Goal: Information Seeking & Learning: Learn about a topic

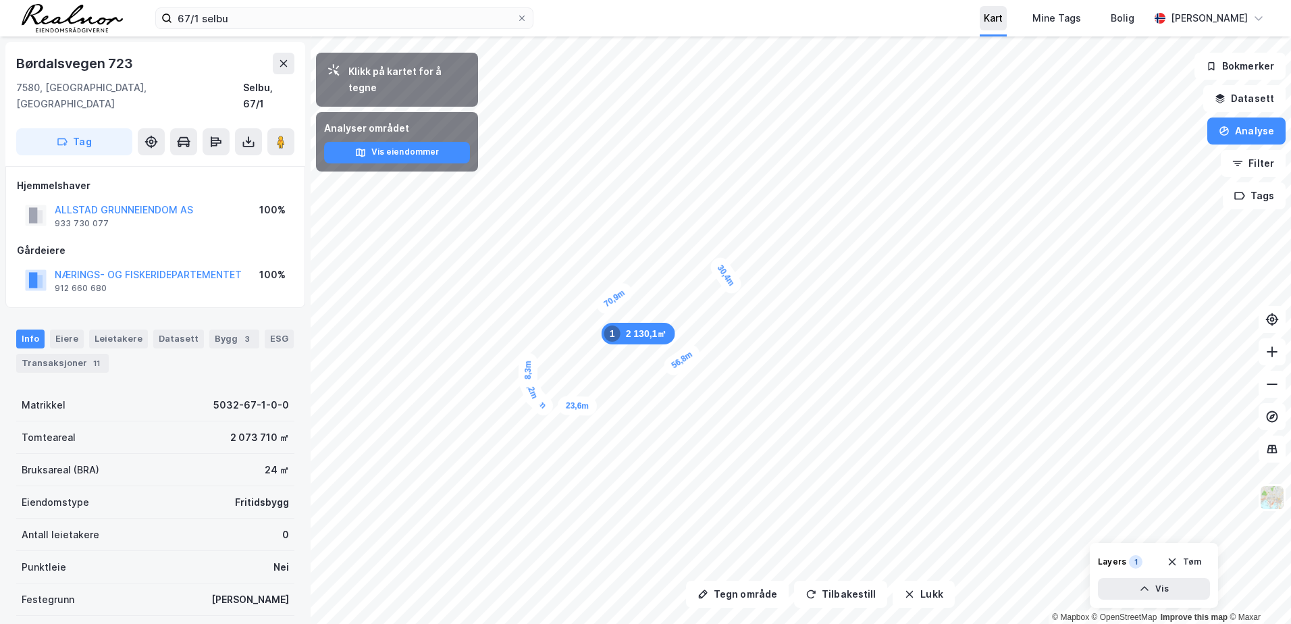
click at [997, 14] on div "Kart" at bounding box center [993, 18] width 19 height 16
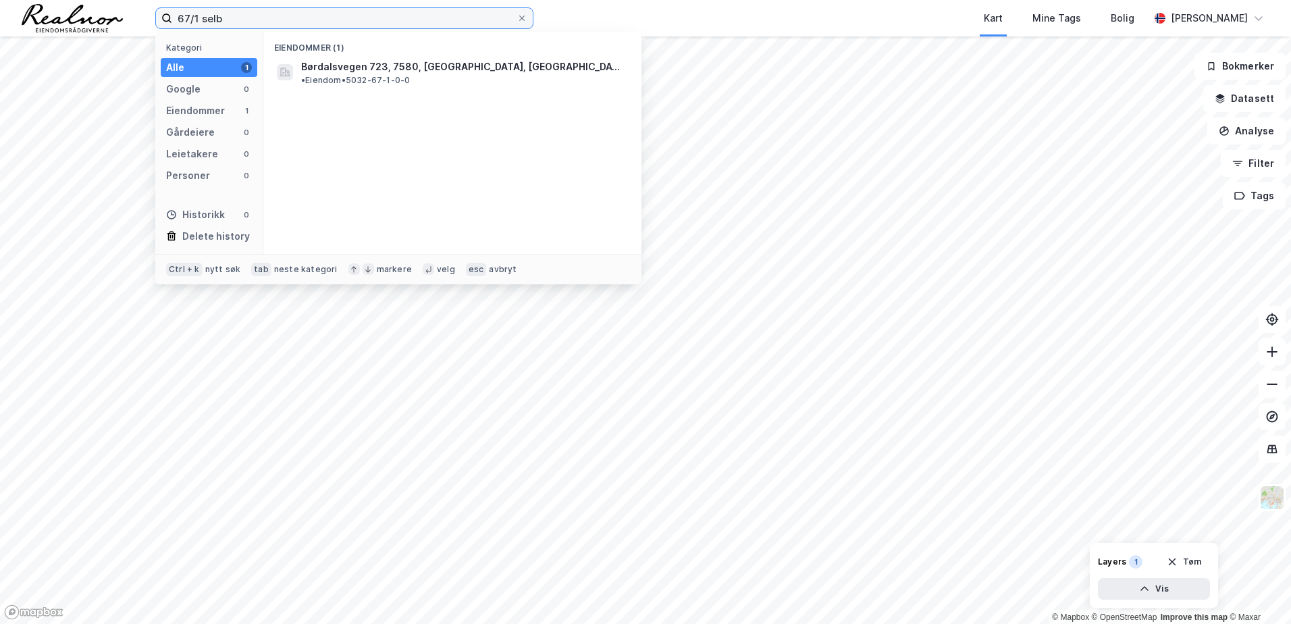
type input "67/1 selb"
click at [753, 20] on div "Kart Mine Tags Bolig" at bounding box center [873, 18] width 551 height 36
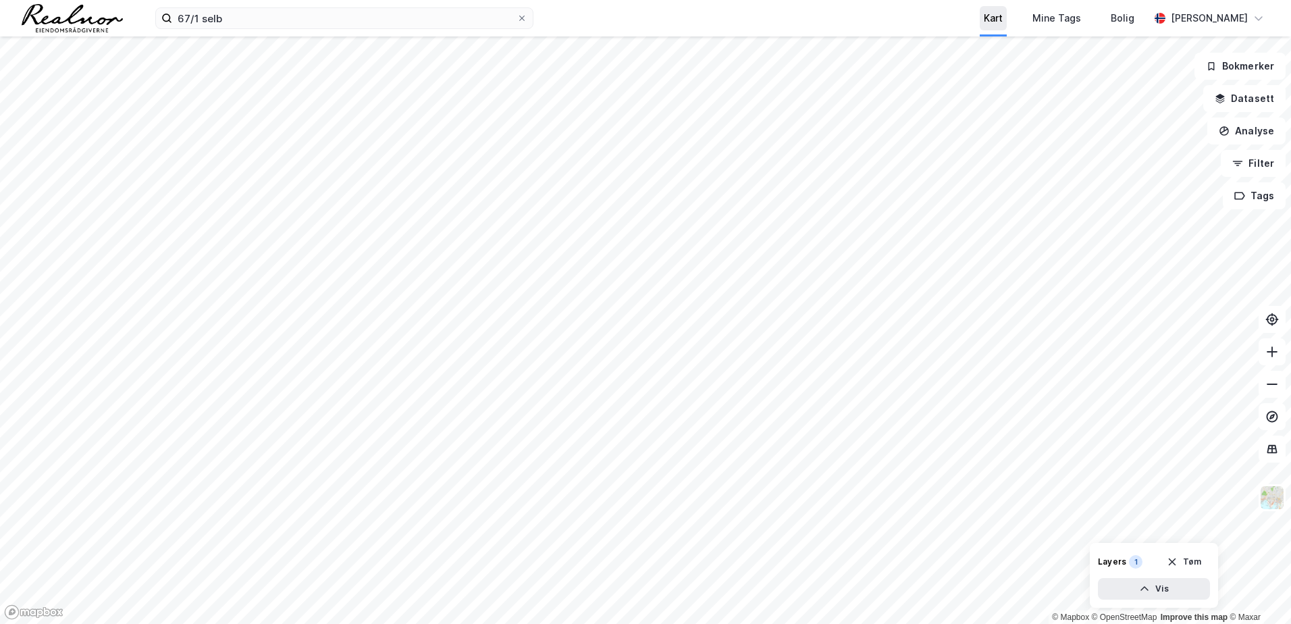
click at [994, 24] on div "Kart" at bounding box center [993, 18] width 19 height 16
click at [1251, 135] on button "Analyse" at bounding box center [1246, 130] width 78 height 27
click at [1239, 101] on button "Datasett" at bounding box center [1244, 98] width 82 height 27
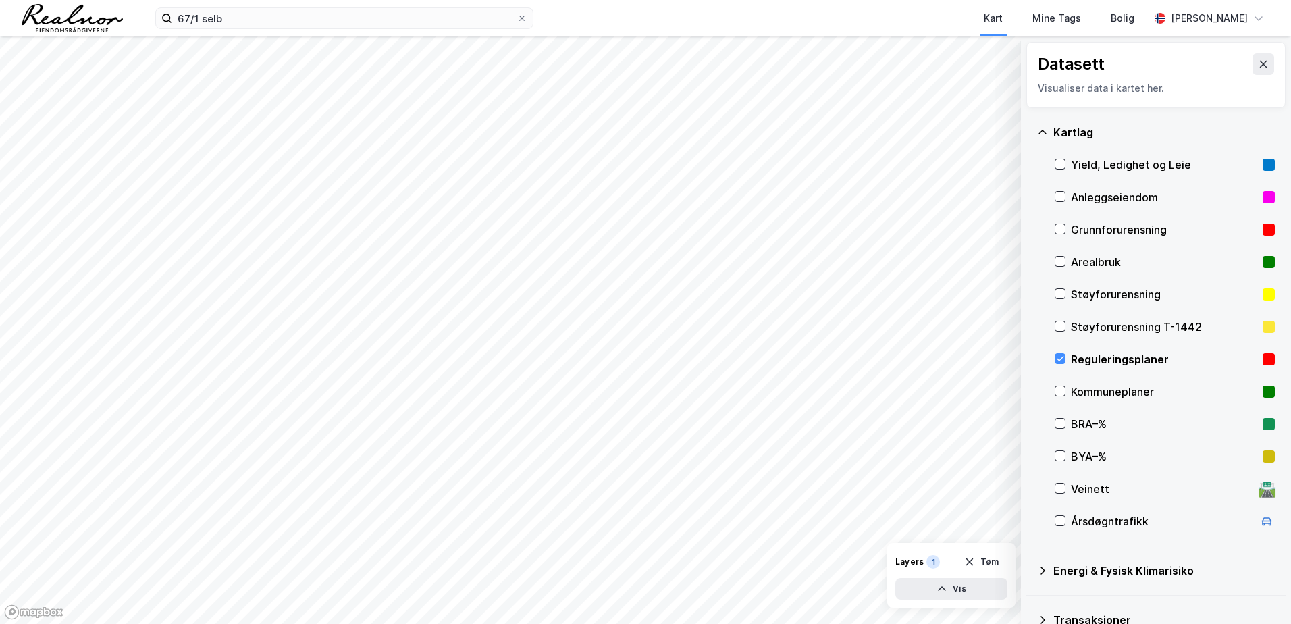
click at [1082, 357] on div "Reguleringsplaner" at bounding box center [1164, 359] width 186 height 16
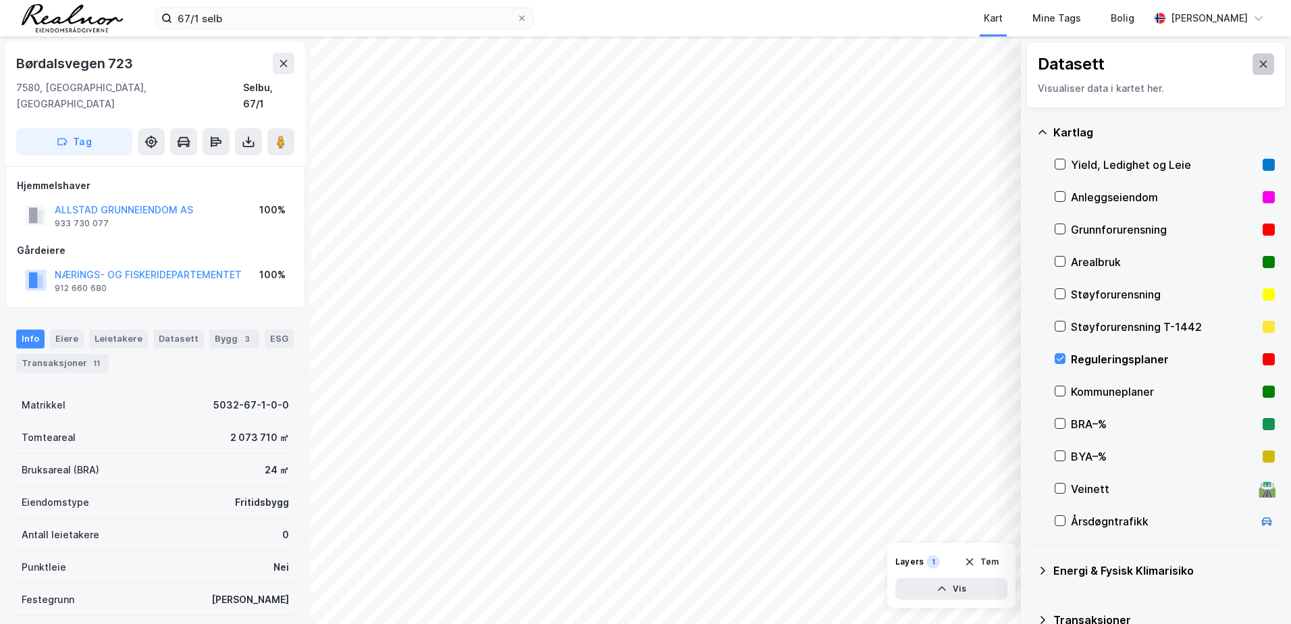
click at [1258, 63] on icon at bounding box center [1263, 64] width 11 height 11
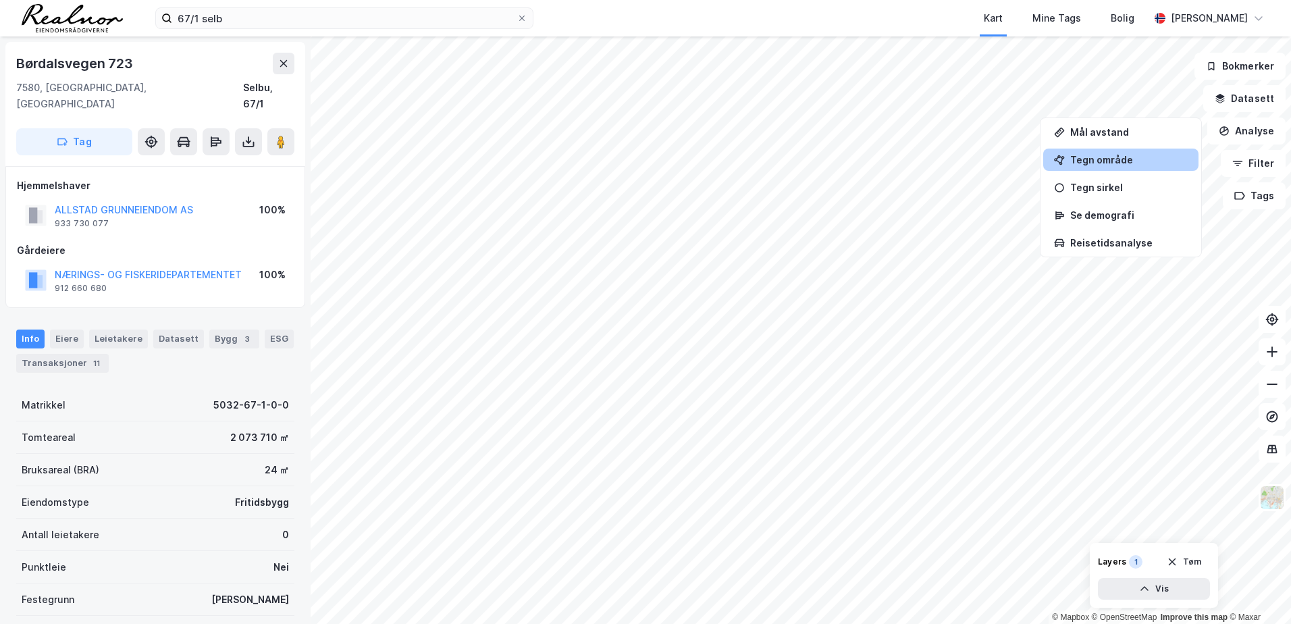
click at [1128, 154] on div "Tegn område" at bounding box center [1128, 159] width 117 height 11
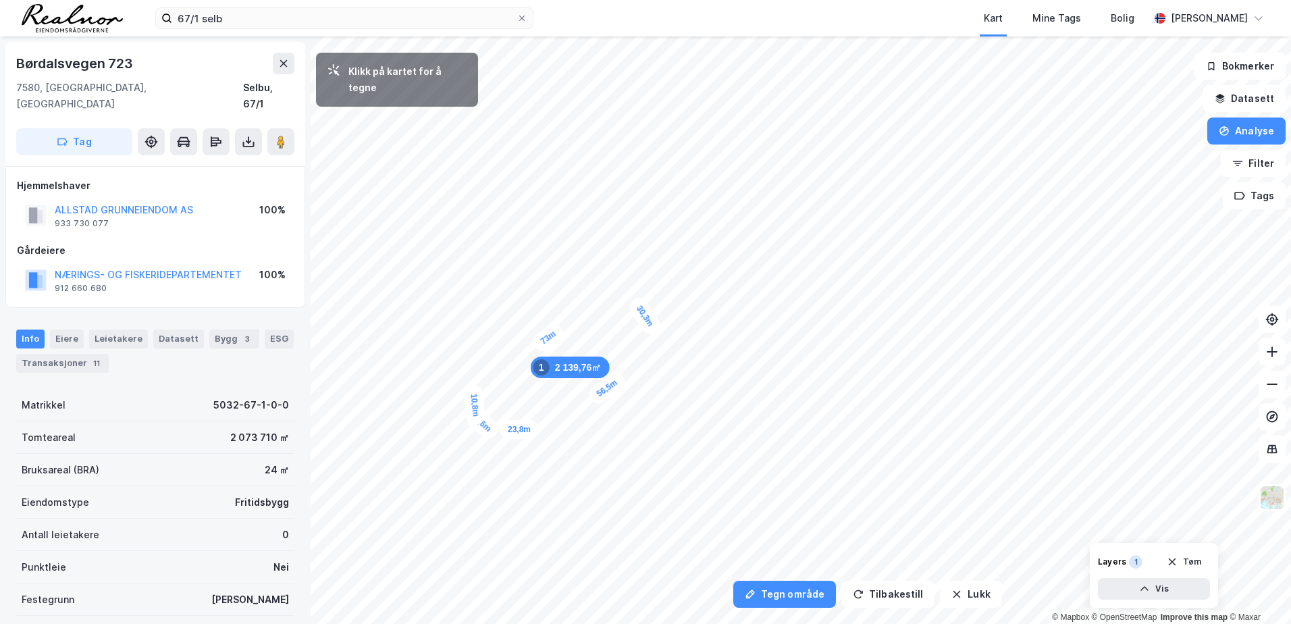
click at [476, 417] on div "10,8m" at bounding box center [474, 405] width 23 height 41
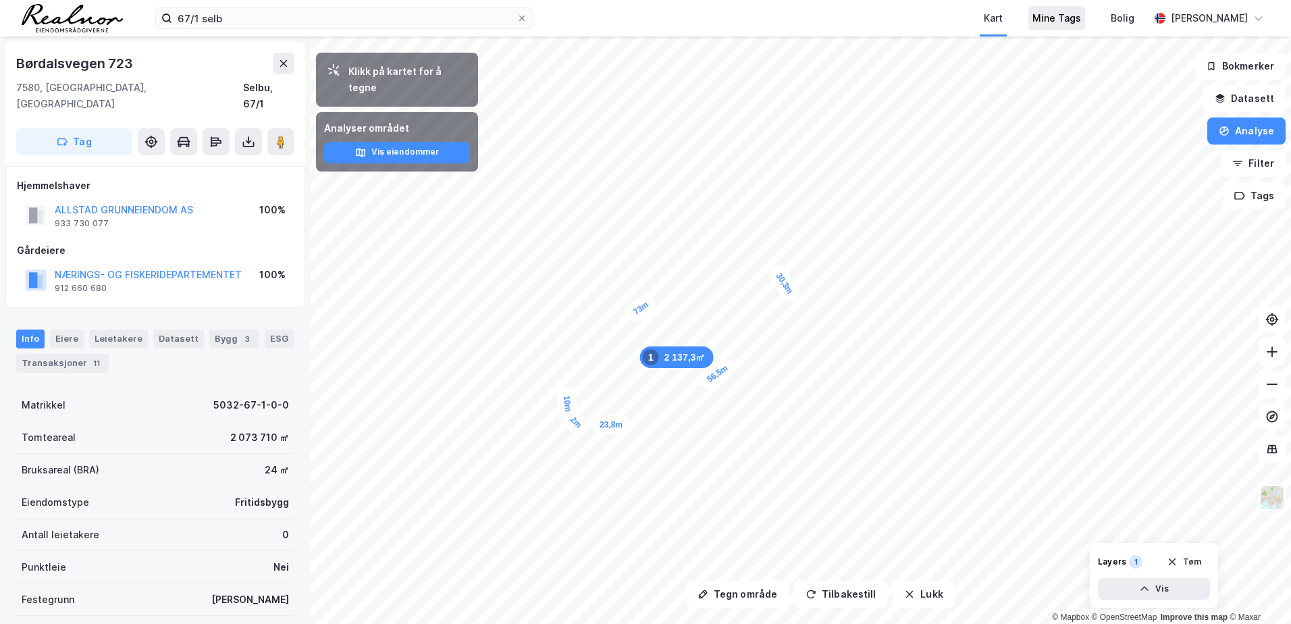
click at [1048, 28] on div "Mine Tags" at bounding box center [1056, 18] width 57 height 24
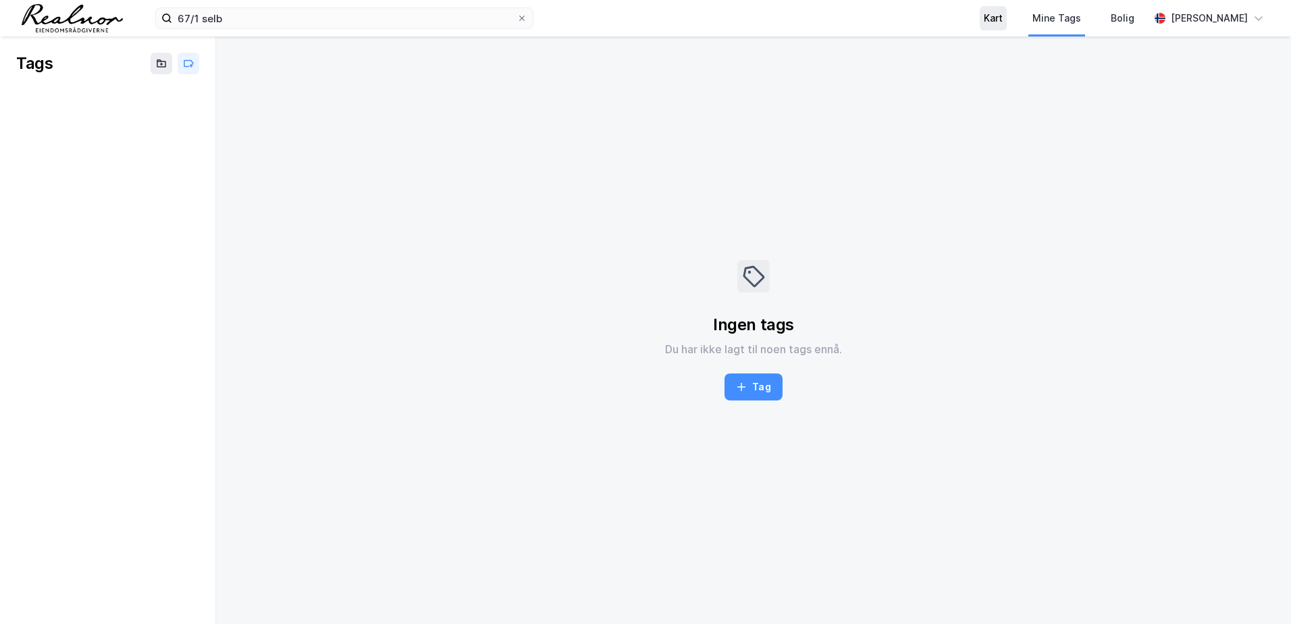
click at [992, 22] on div "Kart" at bounding box center [993, 18] width 19 height 16
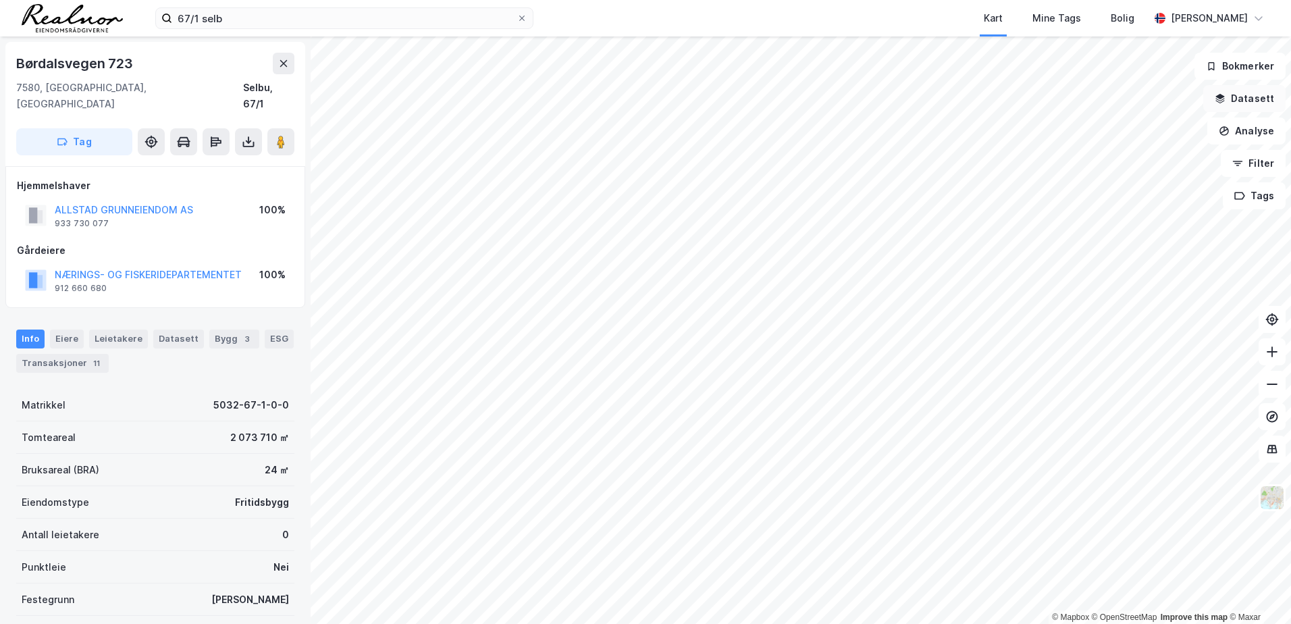
click at [1246, 103] on button "Datasett" at bounding box center [1244, 98] width 82 height 27
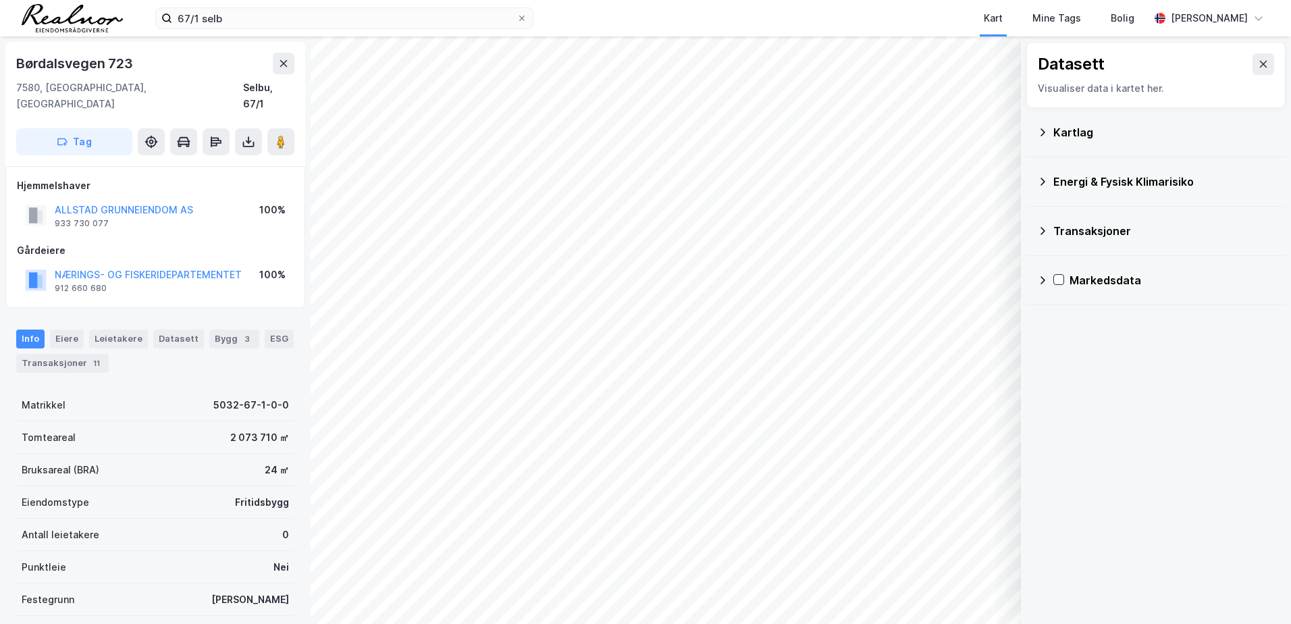
click at [1094, 134] on div "Kartlag" at bounding box center [1163, 132] width 221 height 16
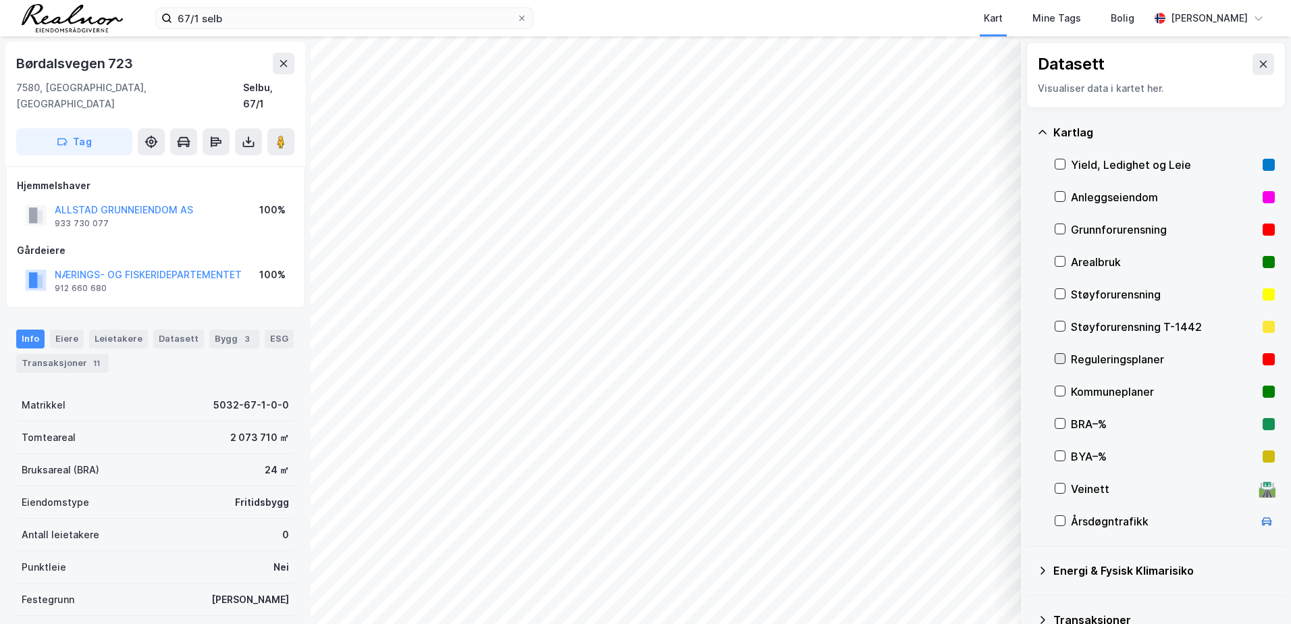
click at [1063, 356] on icon at bounding box center [1060, 358] width 7 height 5
click at [1252, 57] on button at bounding box center [1263, 64] width 22 height 22
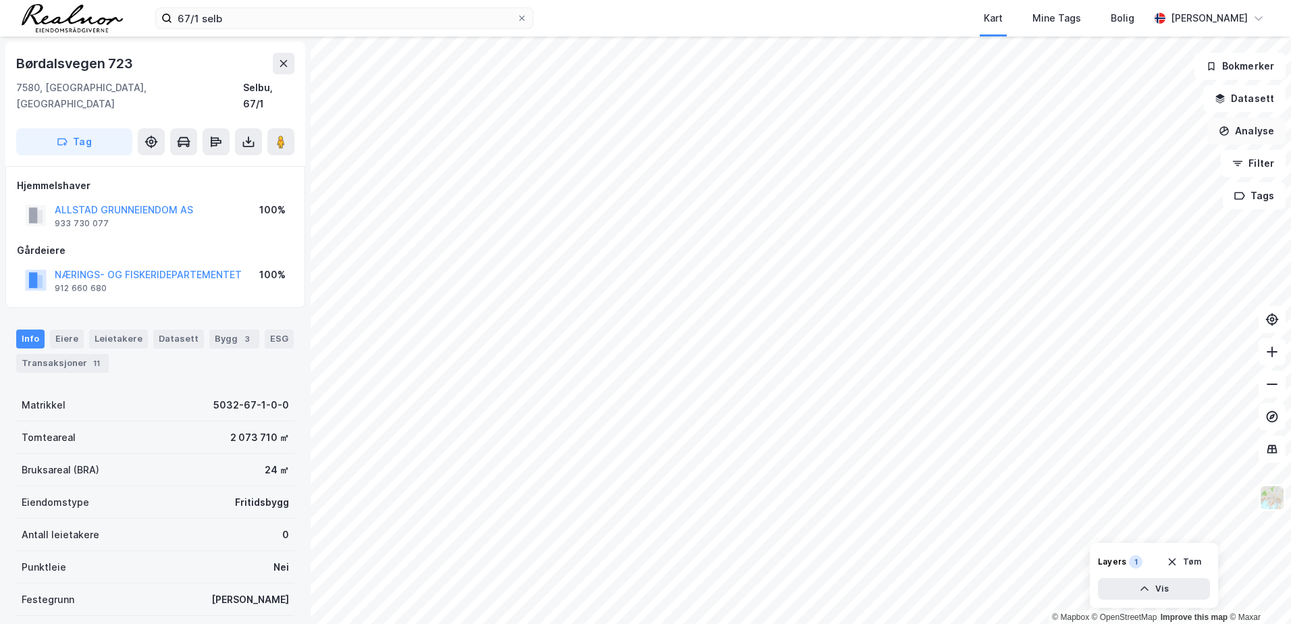
click at [1231, 133] on button "Analyse" at bounding box center [1246, 130] width 78 height 27
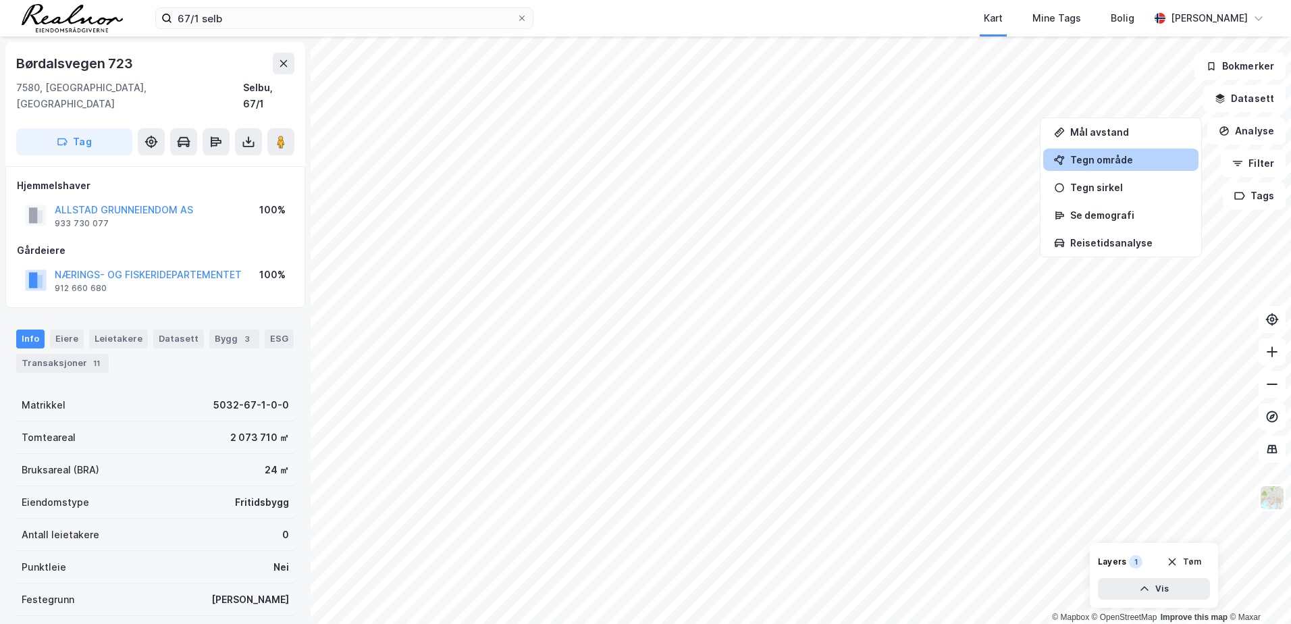
click at [1102, 159] on div "Tegn område" at bounding box center [1128, 159] width 117 height 11
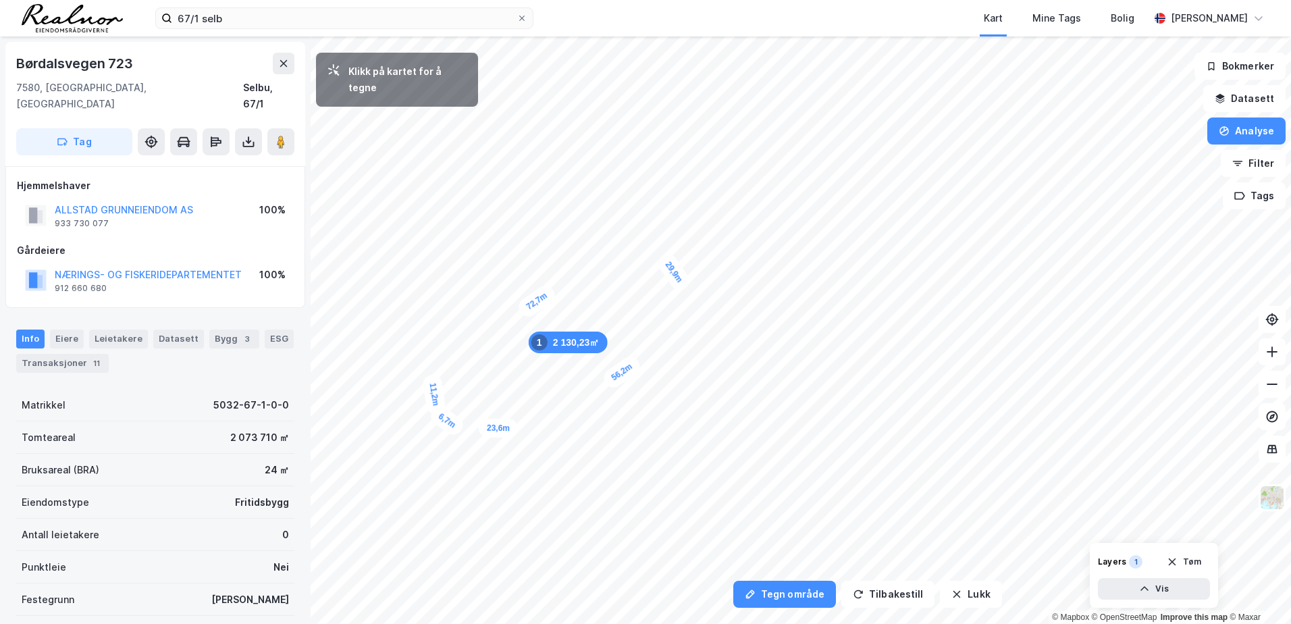
click at [436, 414] on div "6,7m" at bounding box center [446, 420] width 39 height 35
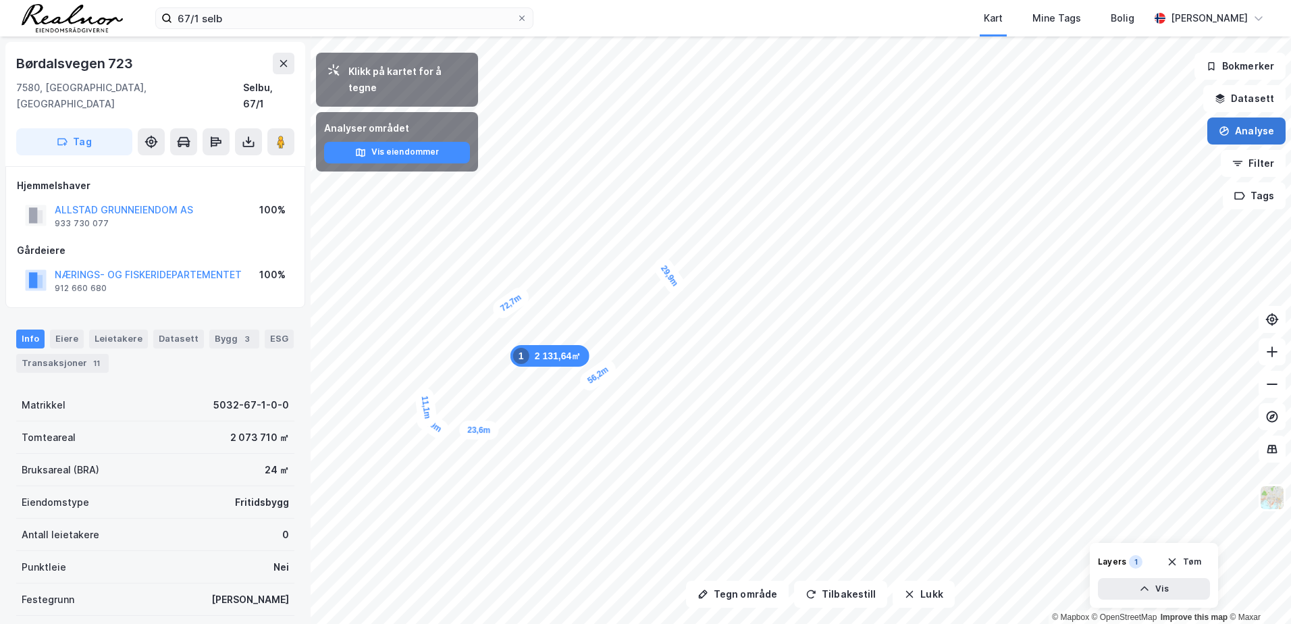
click at [1235, 138] on button "Analyse" at bounding box center [1246, 130] width 78 height 27
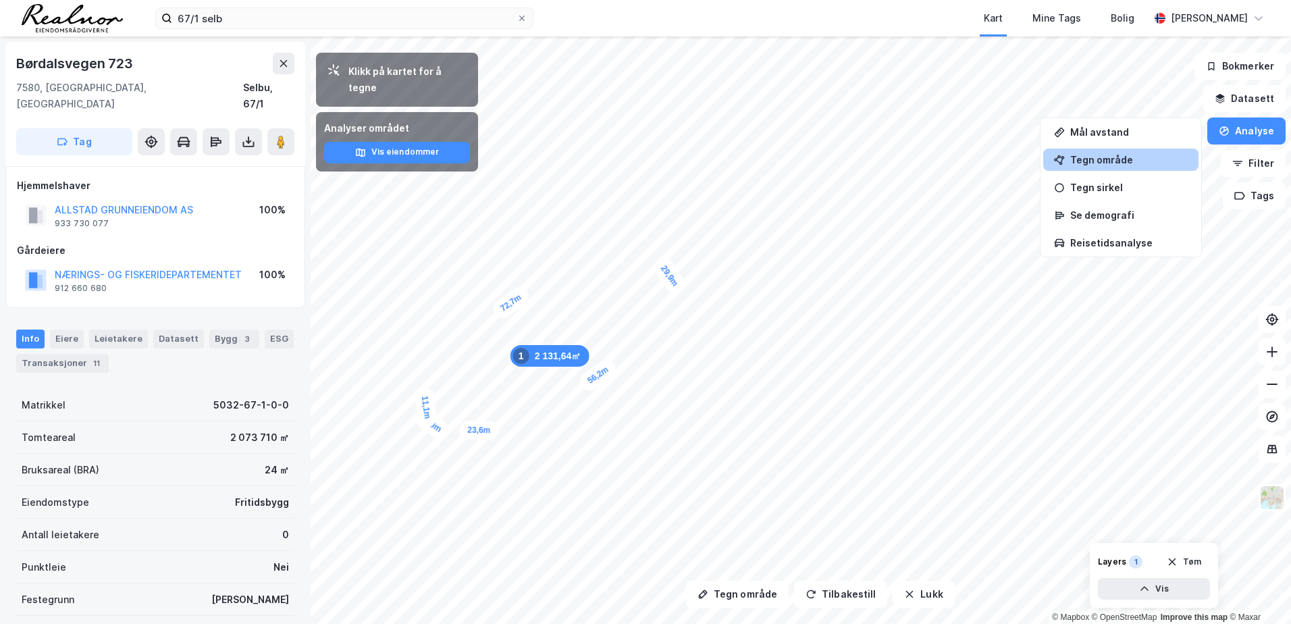
click at [1115, 163] on div "Tegn område" at bounding box center [1128, 159] width 117 height 11
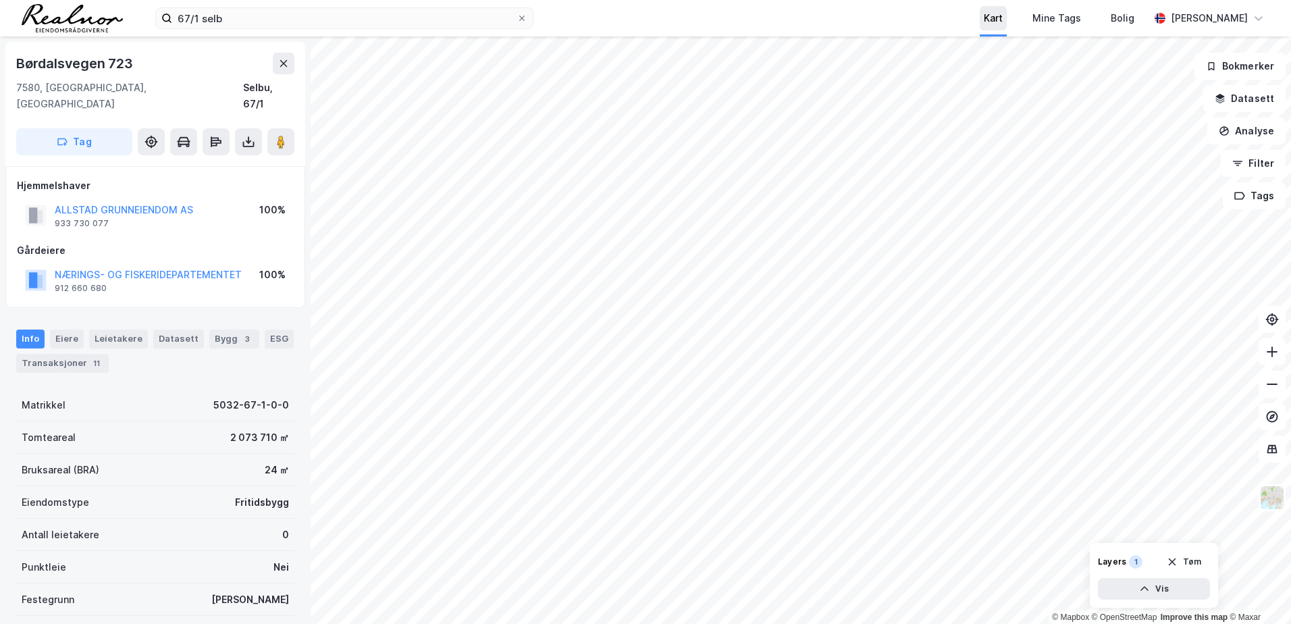
click at [1003, 22] on div "Kart" at bounding box center [993, 18] width 19 height 16
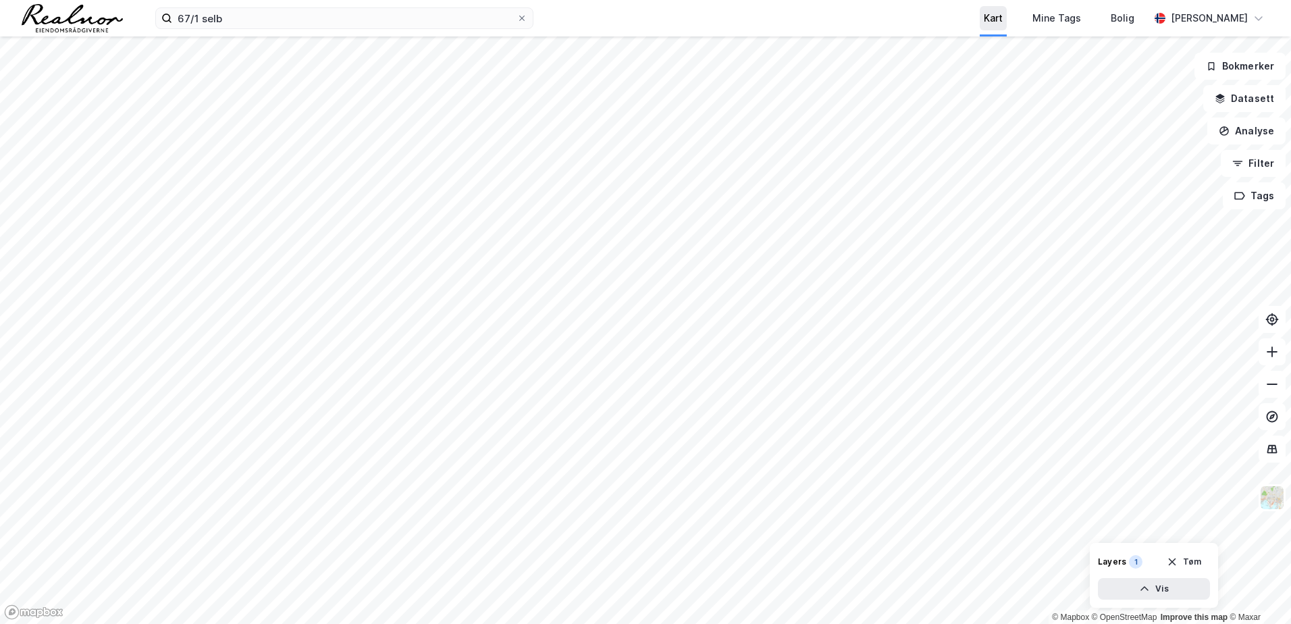
click at [999, 28] on div "Kart" at bounding box center [993, 18] width 27 height 24
click at [1258, 101] on button "Datasett" at bounding box center [1244, 98] width 82 height 27
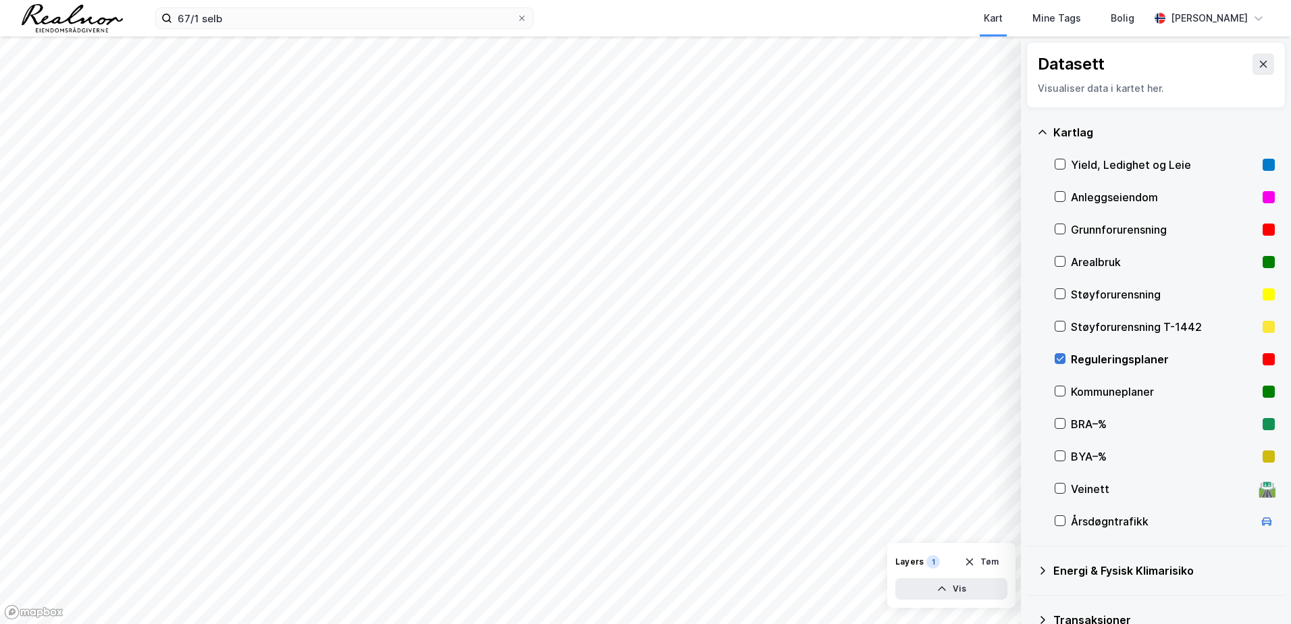
click at [1061, 362] on icon at bounding box center [1059, 358] width 9 height 9
click at [1258, 65] on icon at bounding box center [1263, 64] width 11 height 11
